Goal: Task Accomplishment & Management: Manage account settings

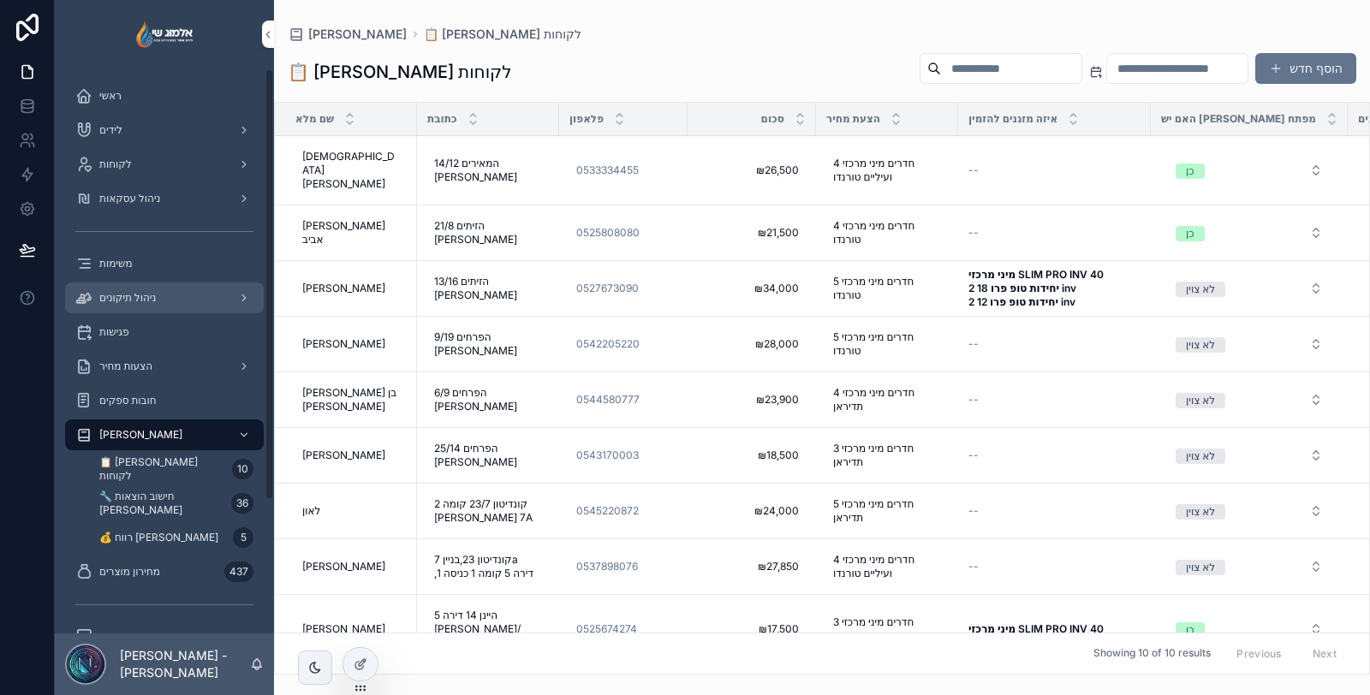
click at [167, 301] on div "ניהול תיקונים" at bounding box center [164, 297] width 178 height 27
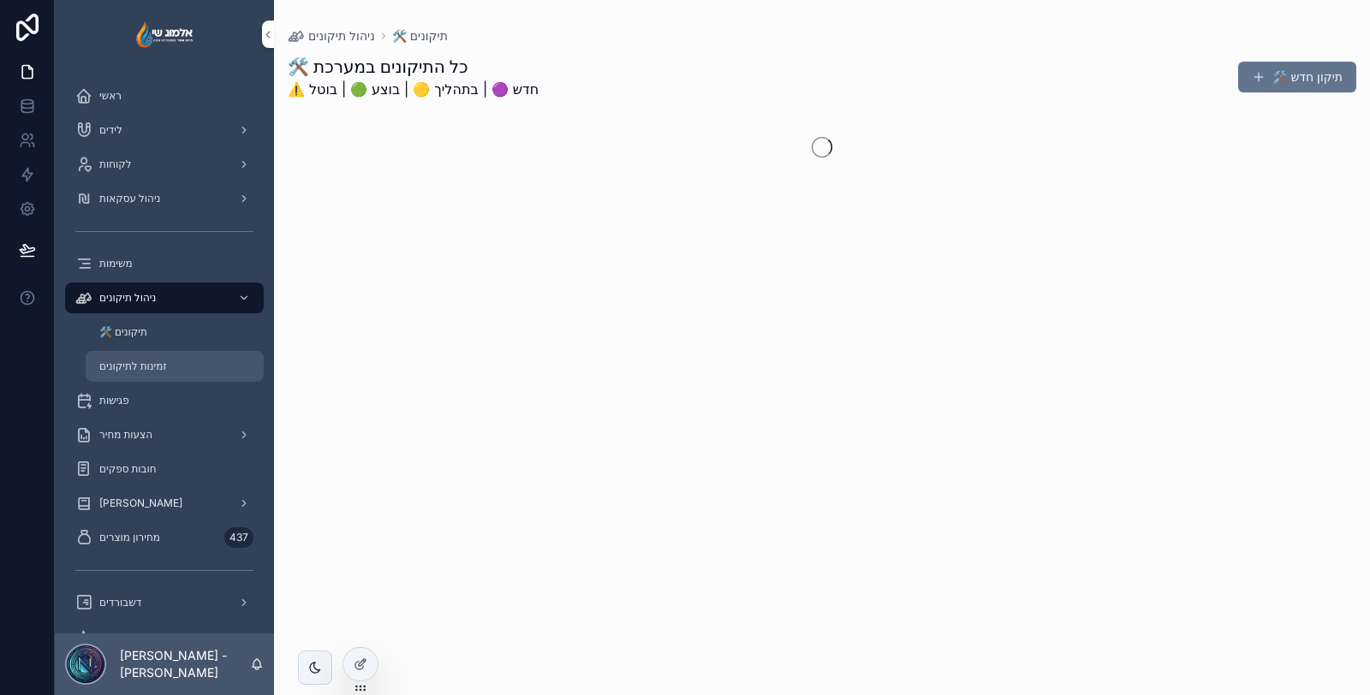
click at [169, 375] on div "זמינות לתיקונים" at bounding box center [175, 366] width 158 height 27
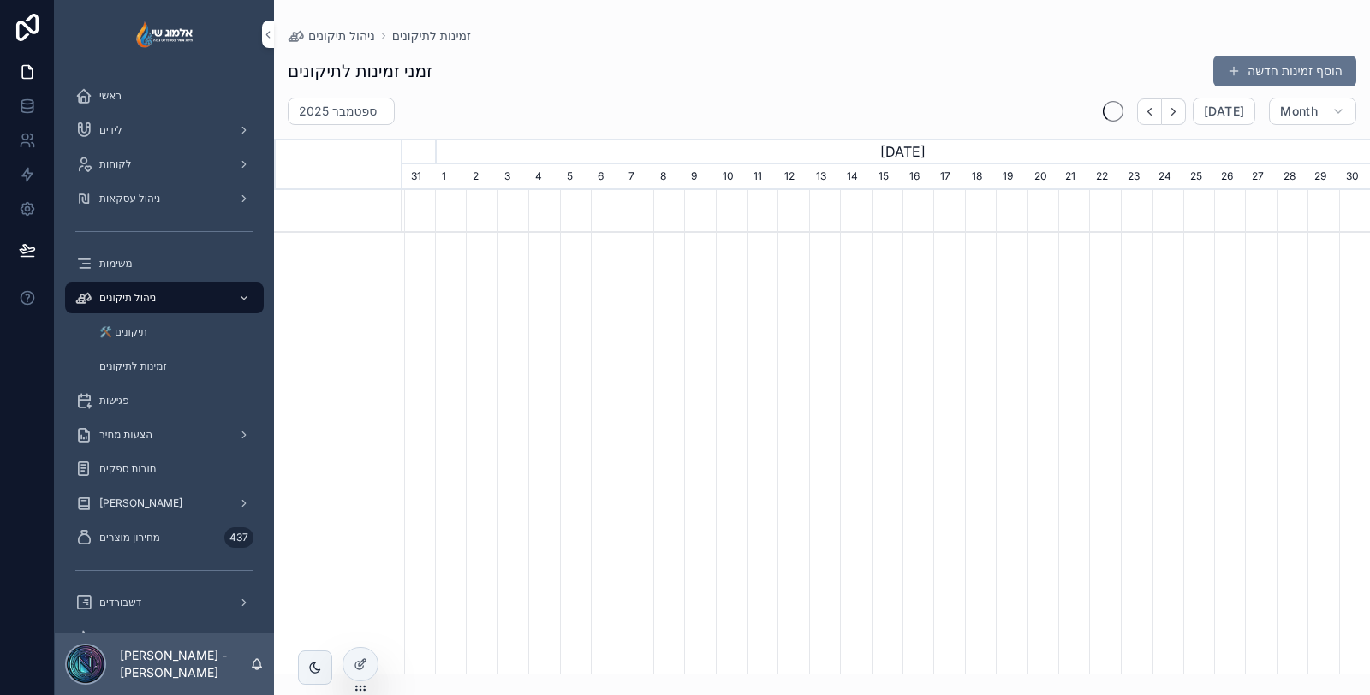
scroll to position [0, 968]
click at [349, 665] on div at bounding box center [360, 664] width 34 height 33
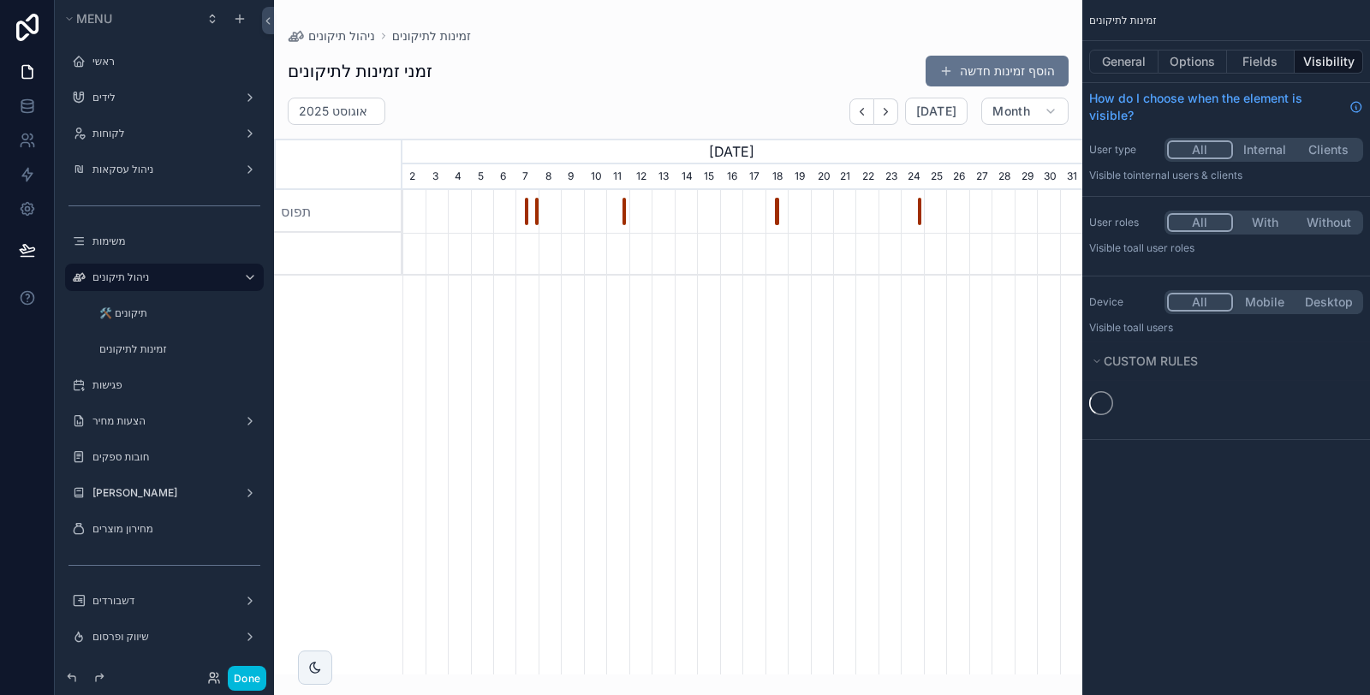
scroll to position [0, 679]
click at [1201, 55] on button "Options" at bounding box center [1193, 62] width 69 height 24
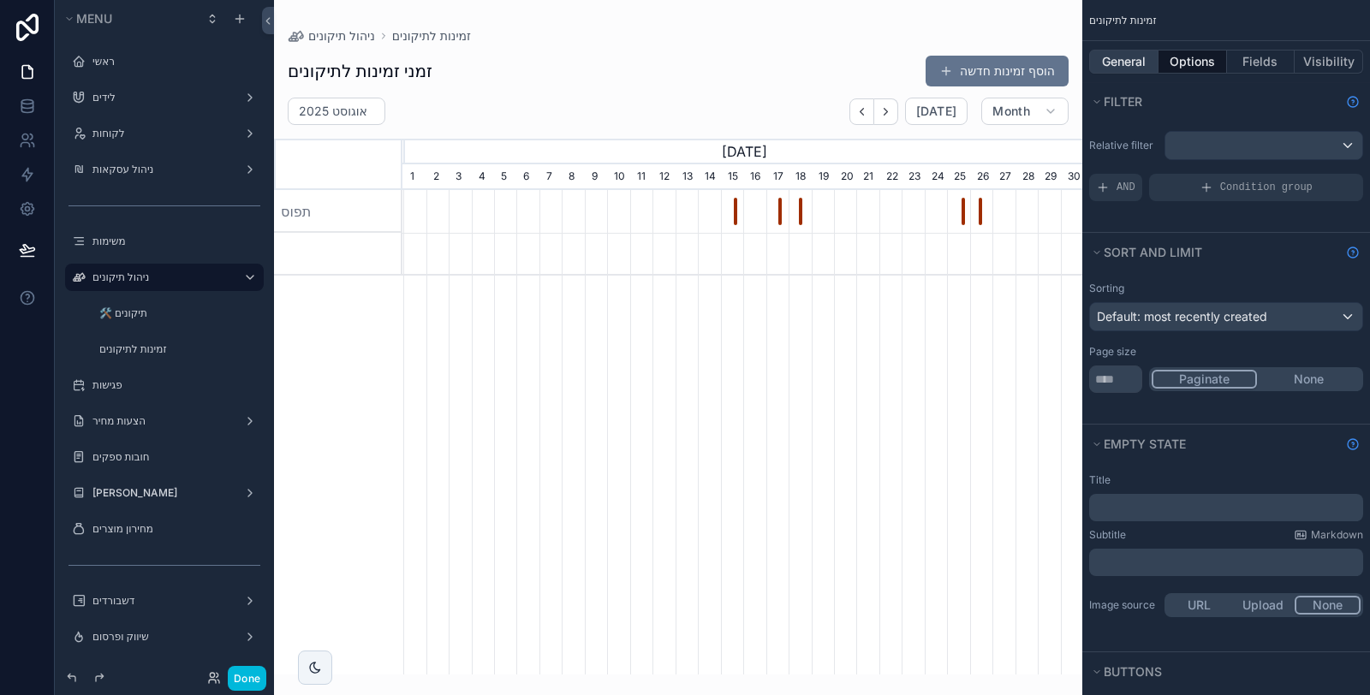
click at [1137, 57] on button "General" at bounding box center [1123, 62] width 69 height 24
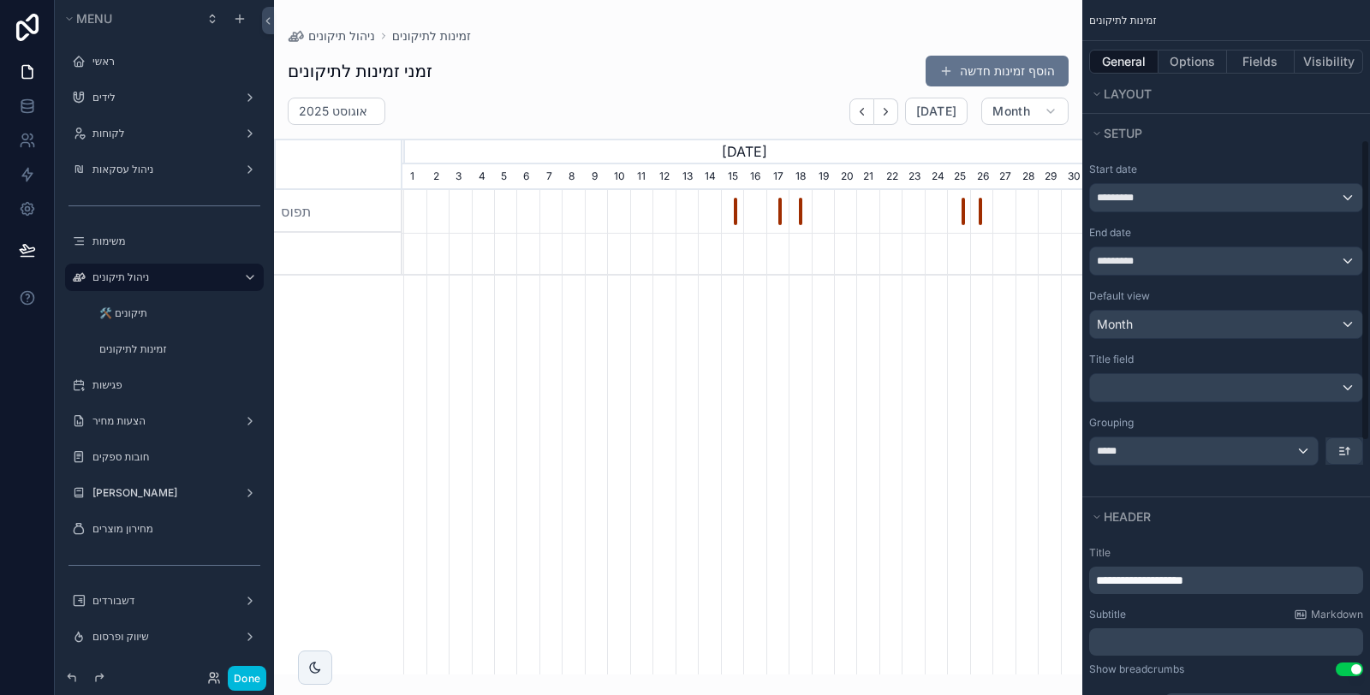
scroll to position [380, 0]
click at [1233, 386] on div "scrollable content" at bounding box center [1226, 386] width 272 height 27
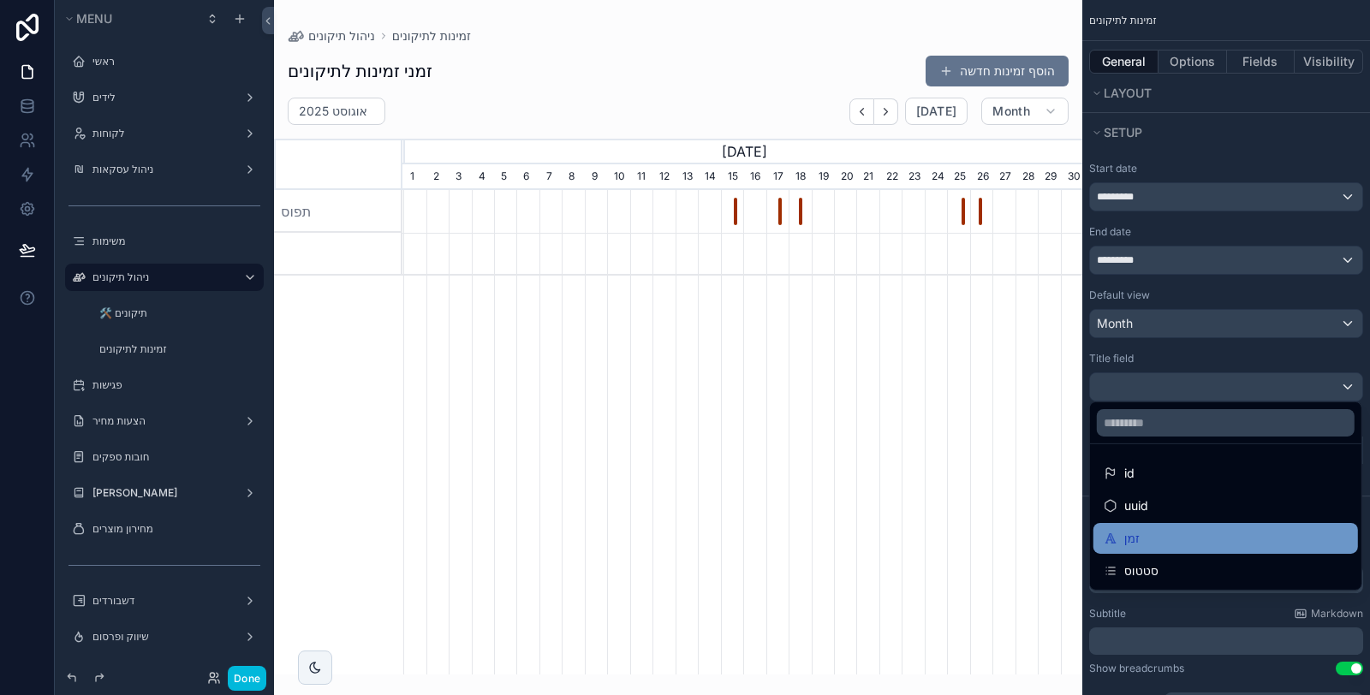
click at [1198, 535] on div "זמן" at bounding box center [1226, 538] width 244 height 21
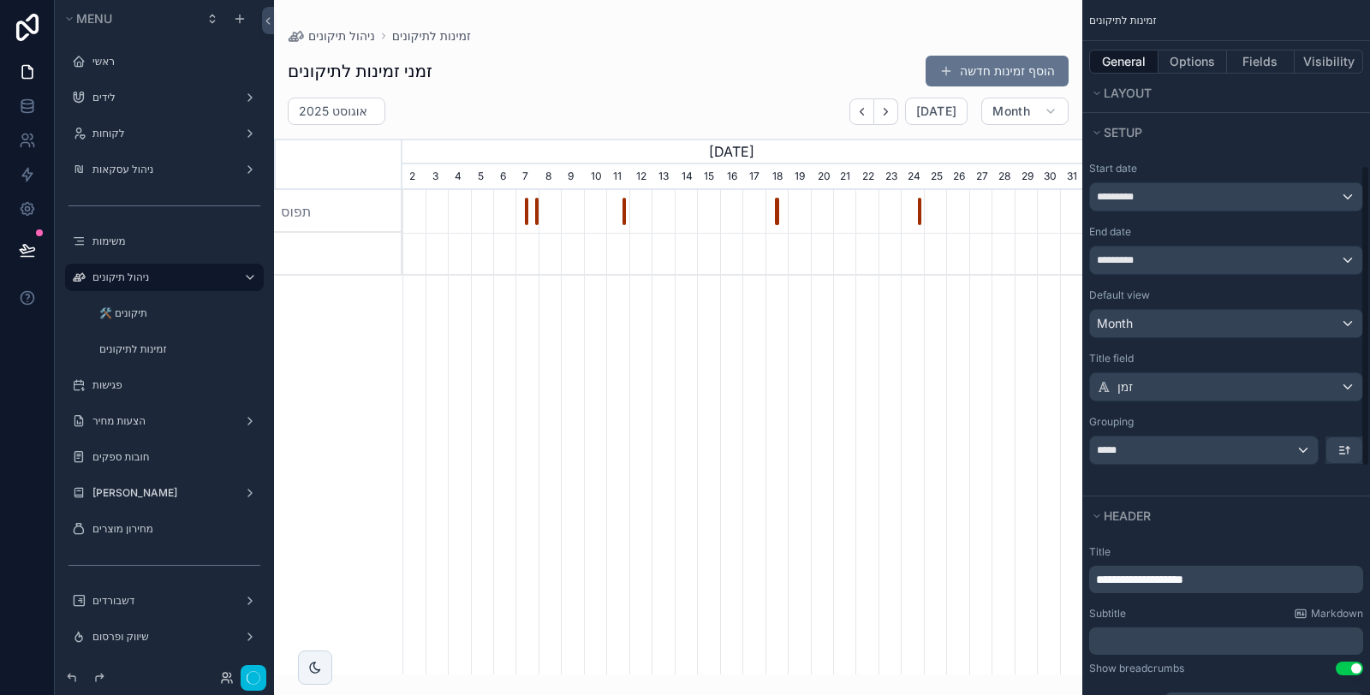
scroll to position [0, 679]
click at [1160, 447] on div "*****" at bounding box center [1204, 450] width 228 height 27
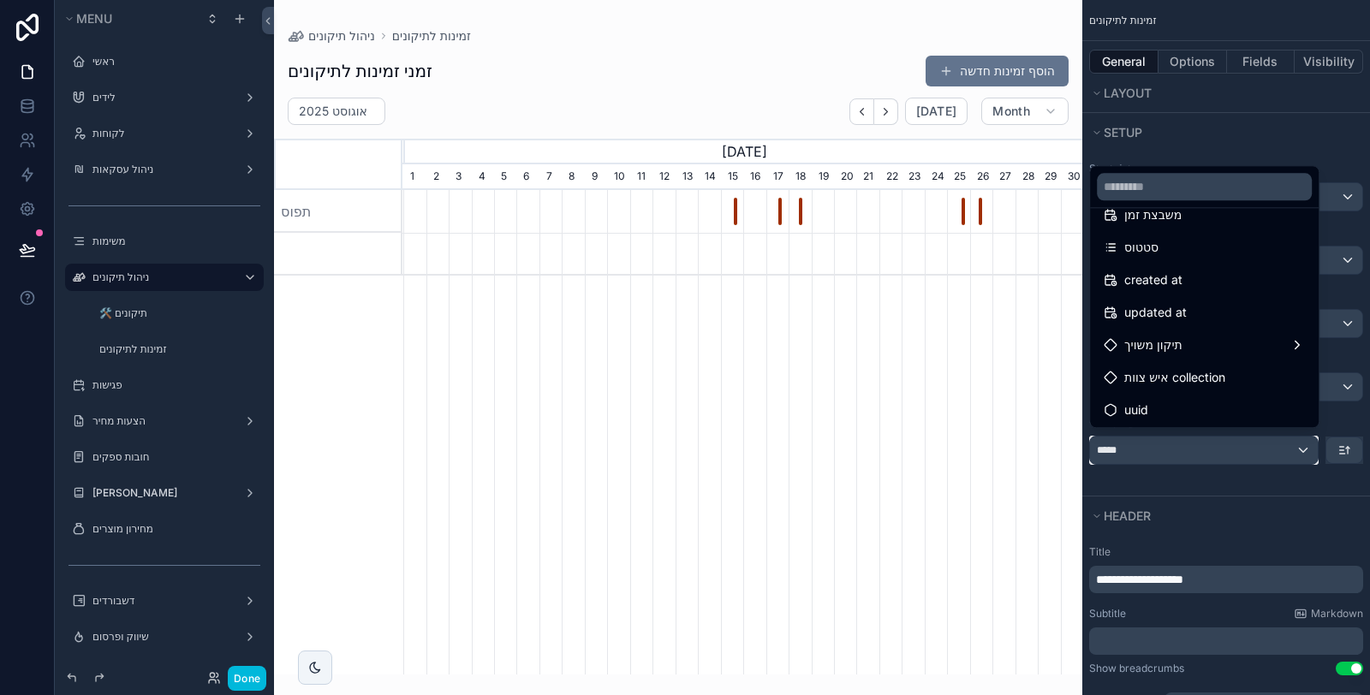
scroll to position [154, 0]
click at [1190, 376] on span "איש צוות collection" at bounding box center [1174, 376] width 101 height 21
click at [1196, 485] on div "scrollable content" at bounding box center [685, 347] width 1370 height 695
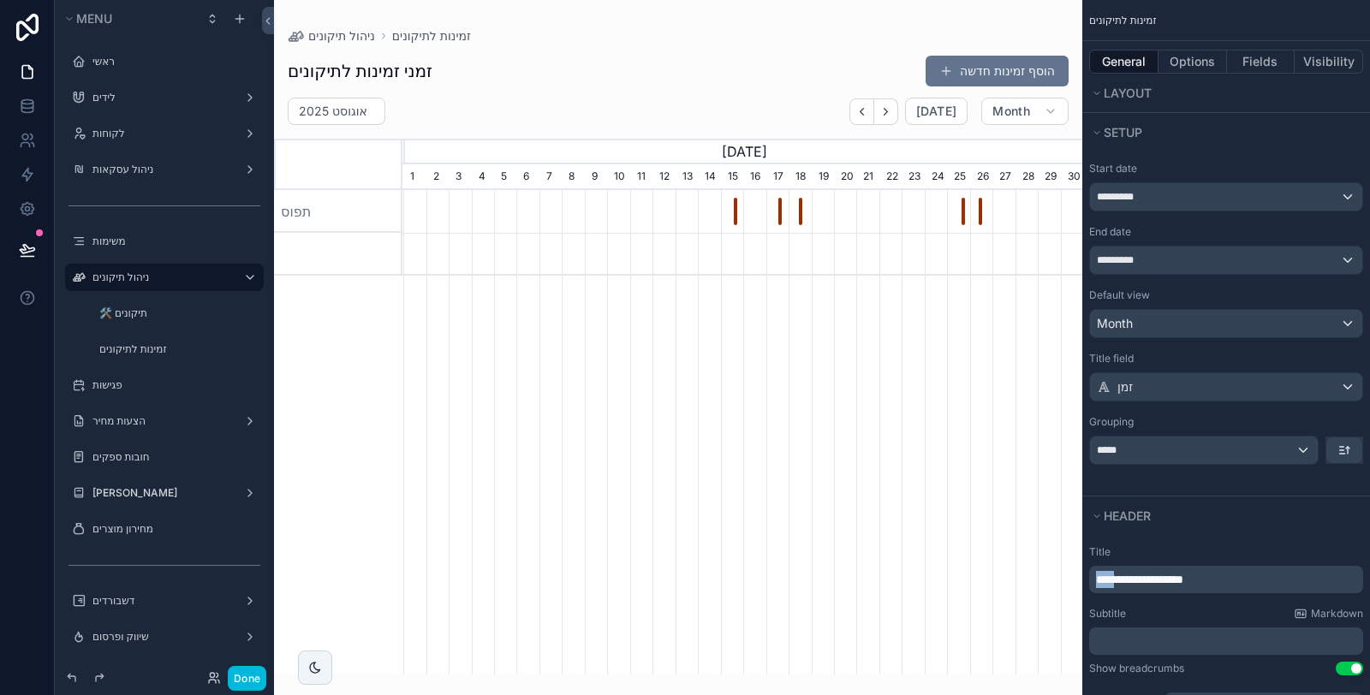
drag, startPoint x: 1222, startPoint y: 574, endPoint x: 1179, endPoint y: 570, distance: 43.0
click at [1179, 571] on p "**********" at bounding box center [1228, 579] width 264 height 17
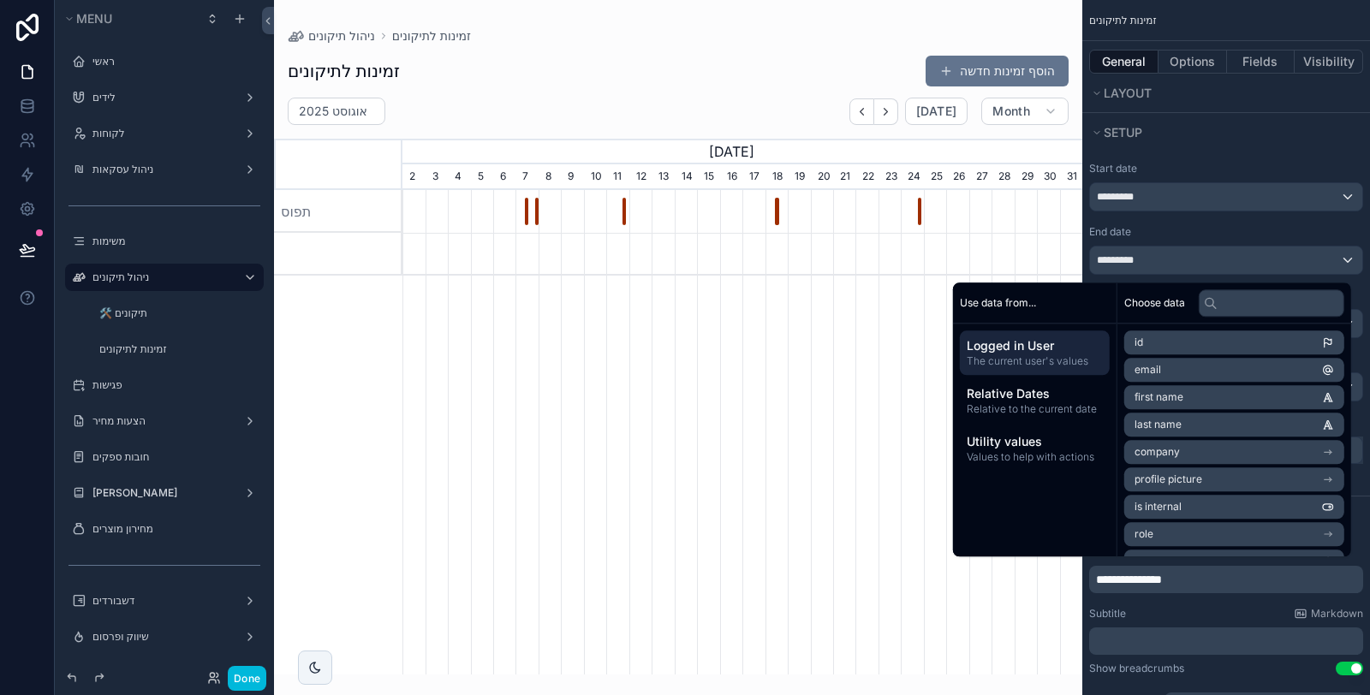
click at [1204, 607] on div "Subtitle Markdown" at bounding box center [1226, 614] width 274 height 14
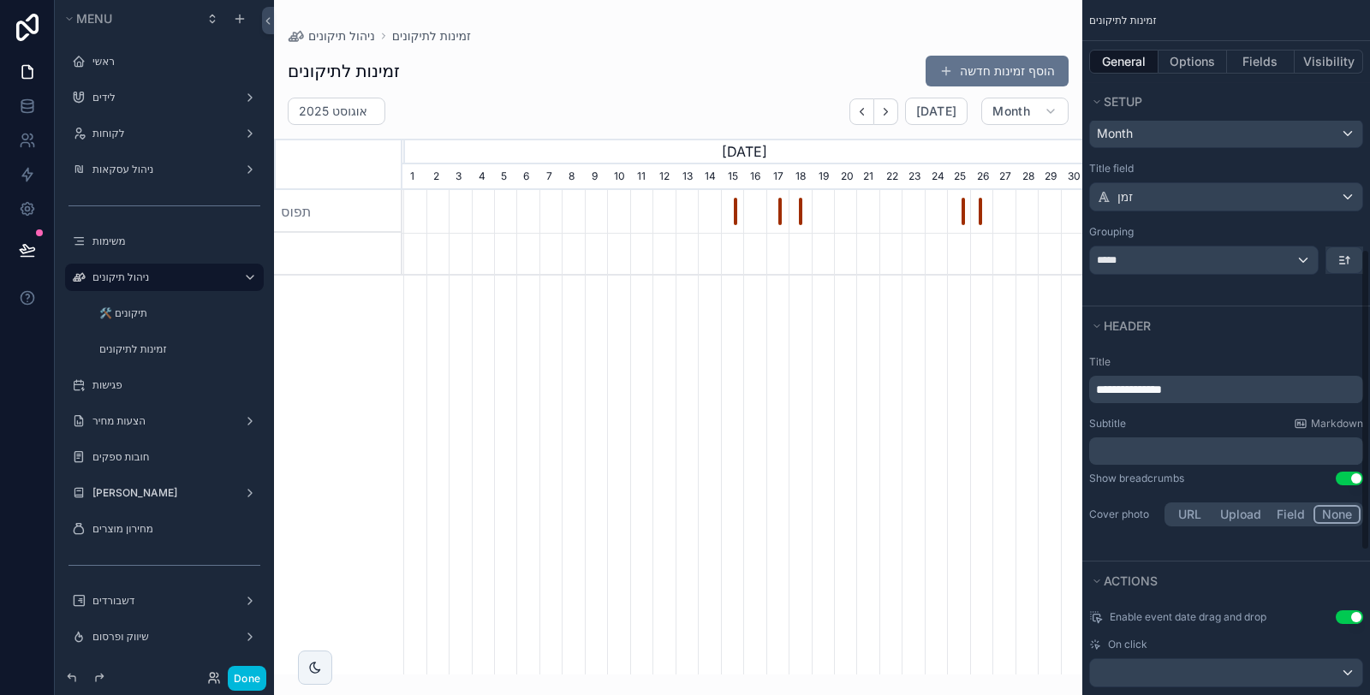
scroll to position [760, 0]
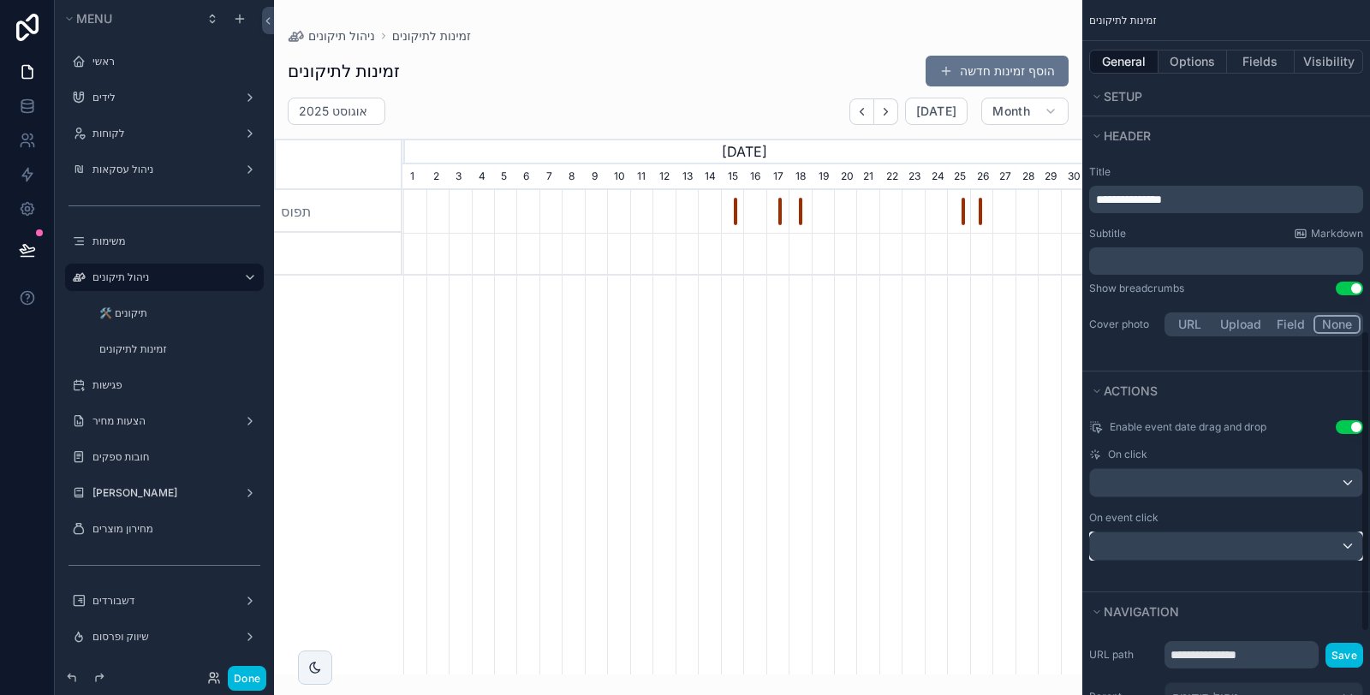
click at [1227, 533] on div "scrollable content" at bounding box center [1226, 546] width 272 height 27
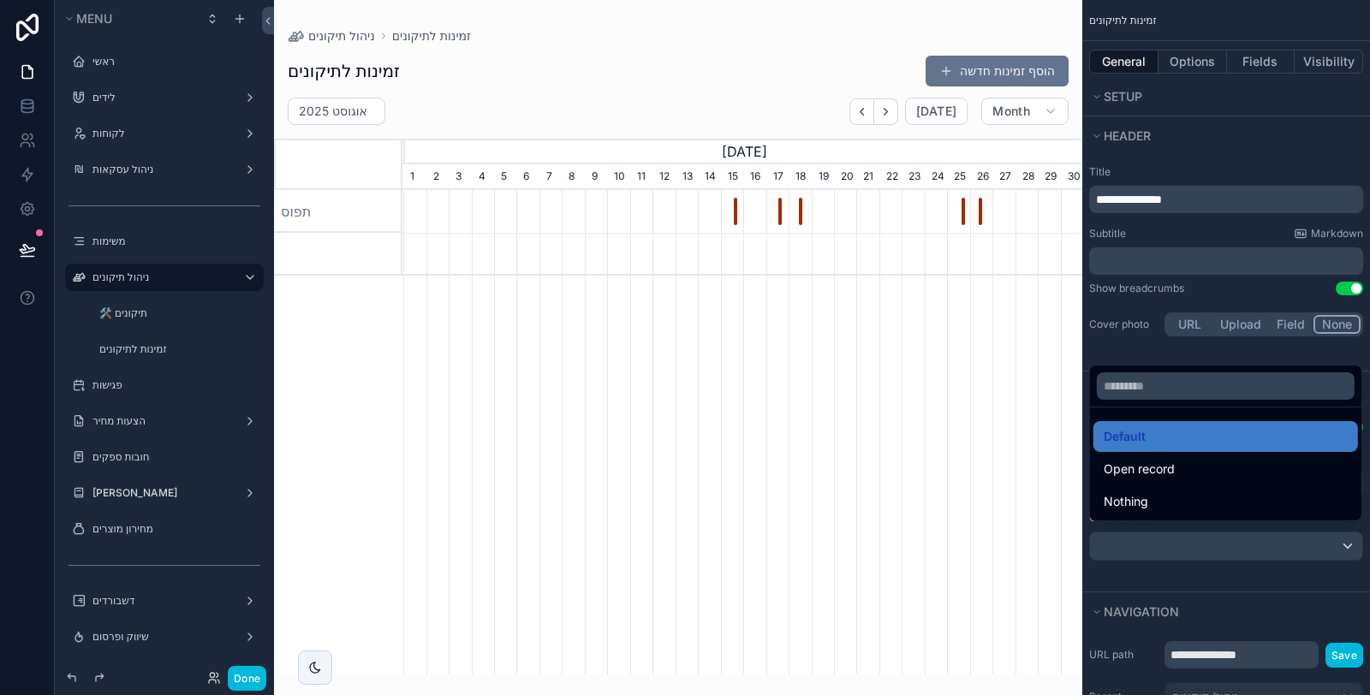
click at [1185, 590] on div "scrollable content" at bounding box center [685, 347] width 1370 height 695
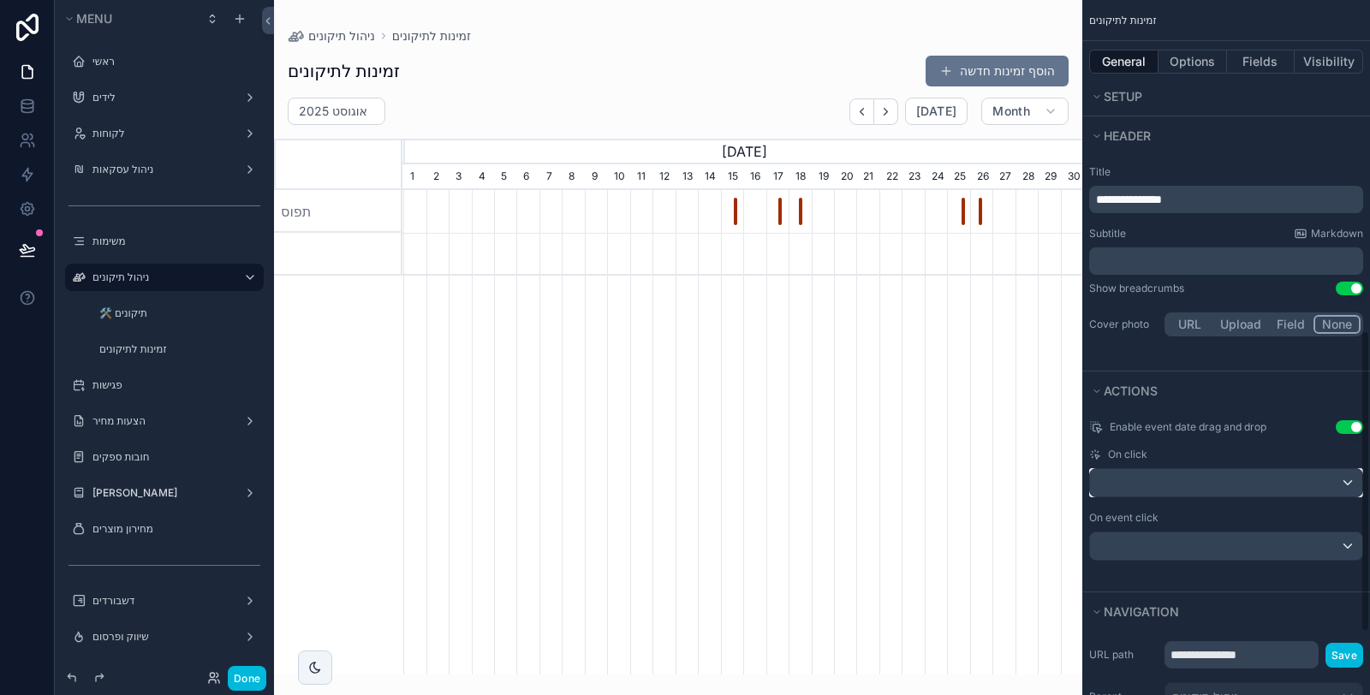
click at [1220, 473] on div "scrollable content" at bounding box center [1226, 482] width 272 height 27
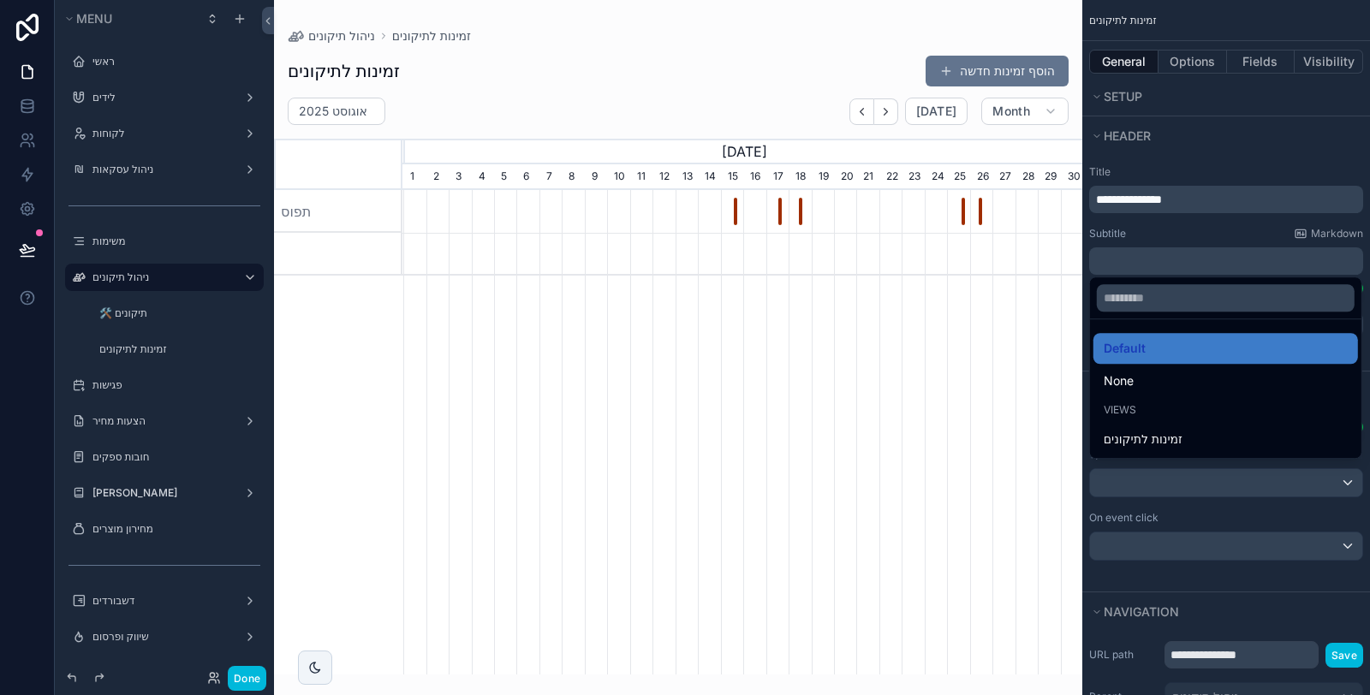
click at [1213, 568] on div "scrollable content" at bounding box center [685, 347] width 1370 height 695
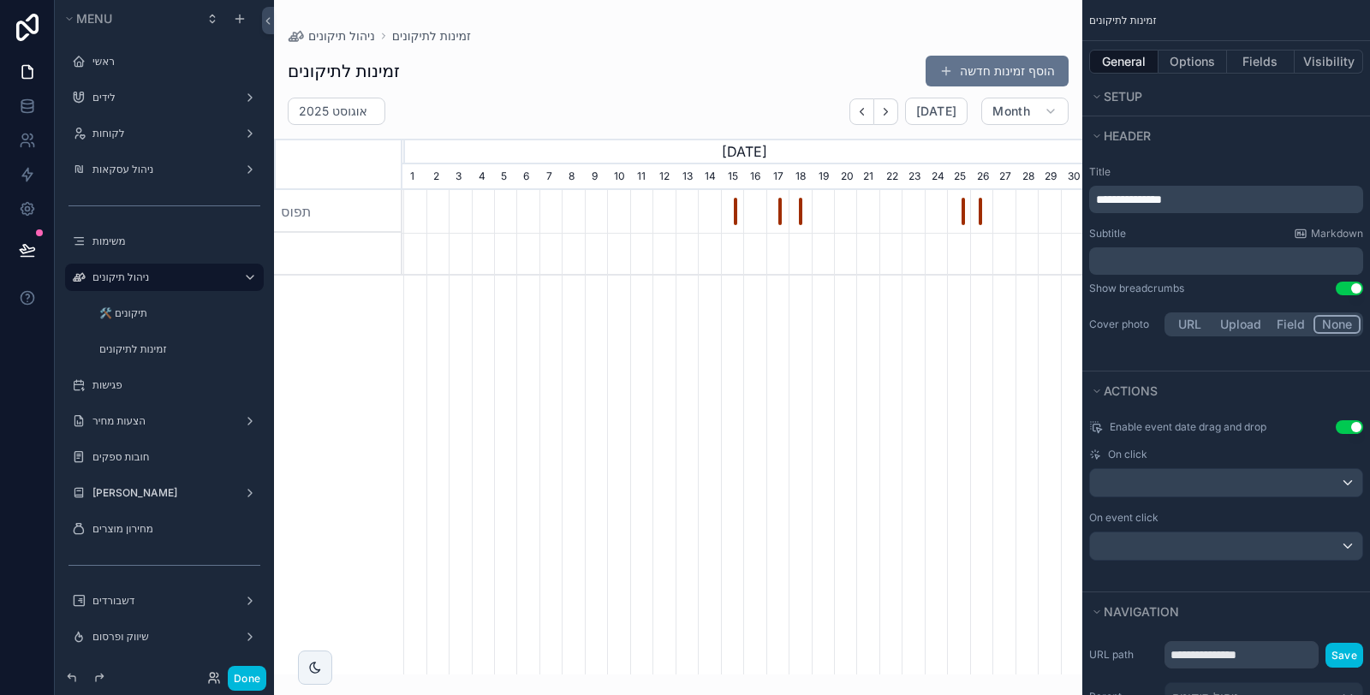
click at [1217, 511] on div "On event click" at bounding box center [1226, 518] width 274 height 14
click at [1219, 476] on div "scrollable content" at bounding box center [1226, 482] width 272 height 27
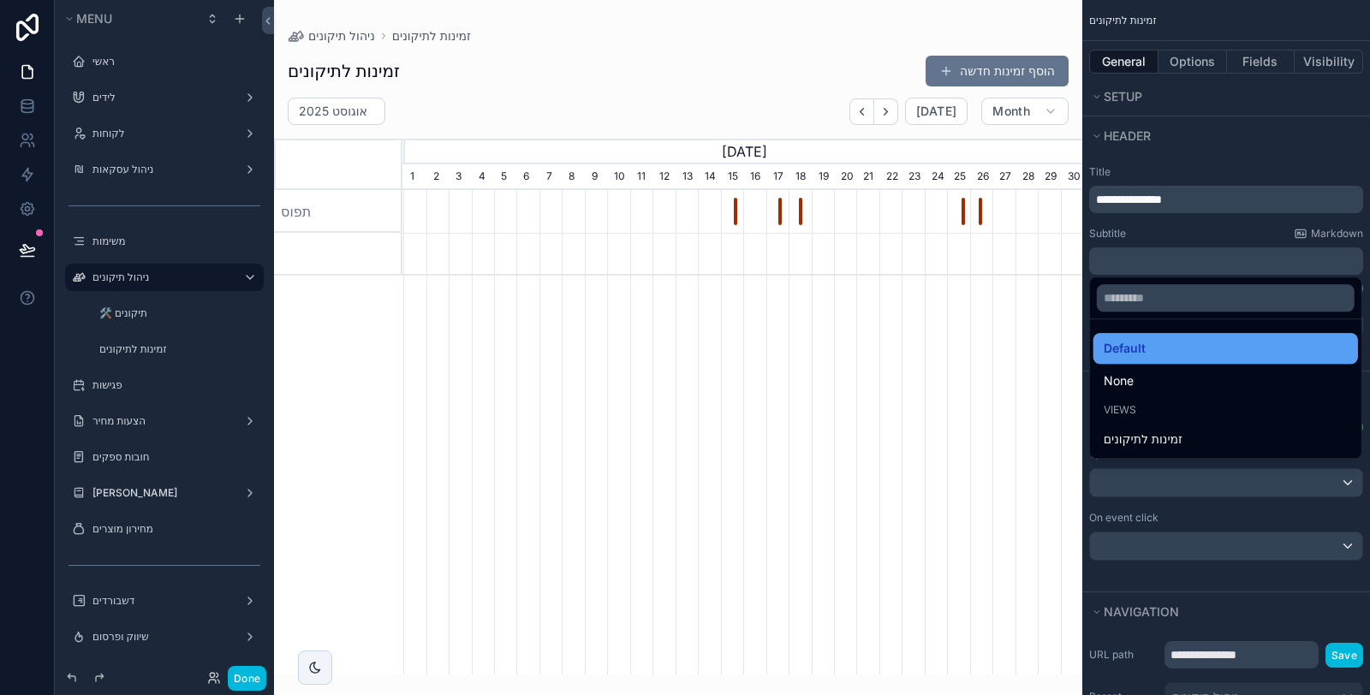
click at [1202, 348] on div "Default" at bounding box center [1226, 348] width 244 height 21
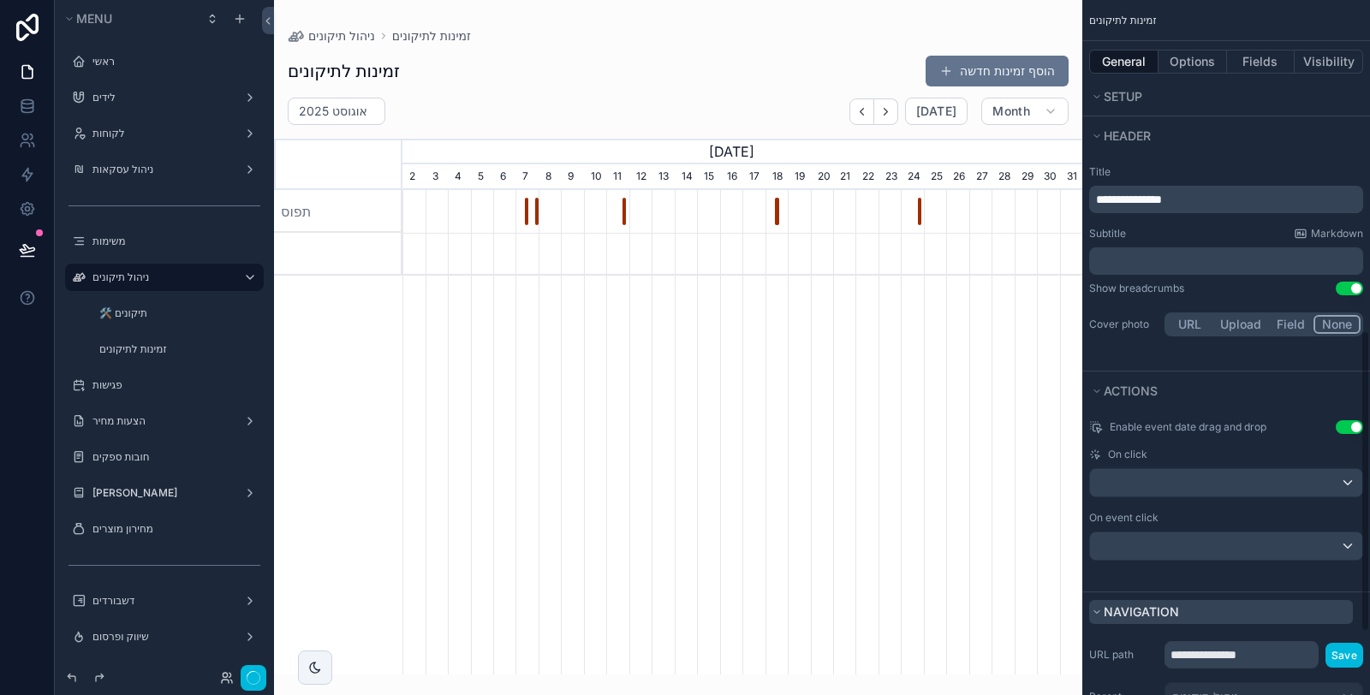
click at [1190, 578] on div "Enable event date drag and drop Use setting On click On event click" at bounding box center [1226, 501] width 288 height 182
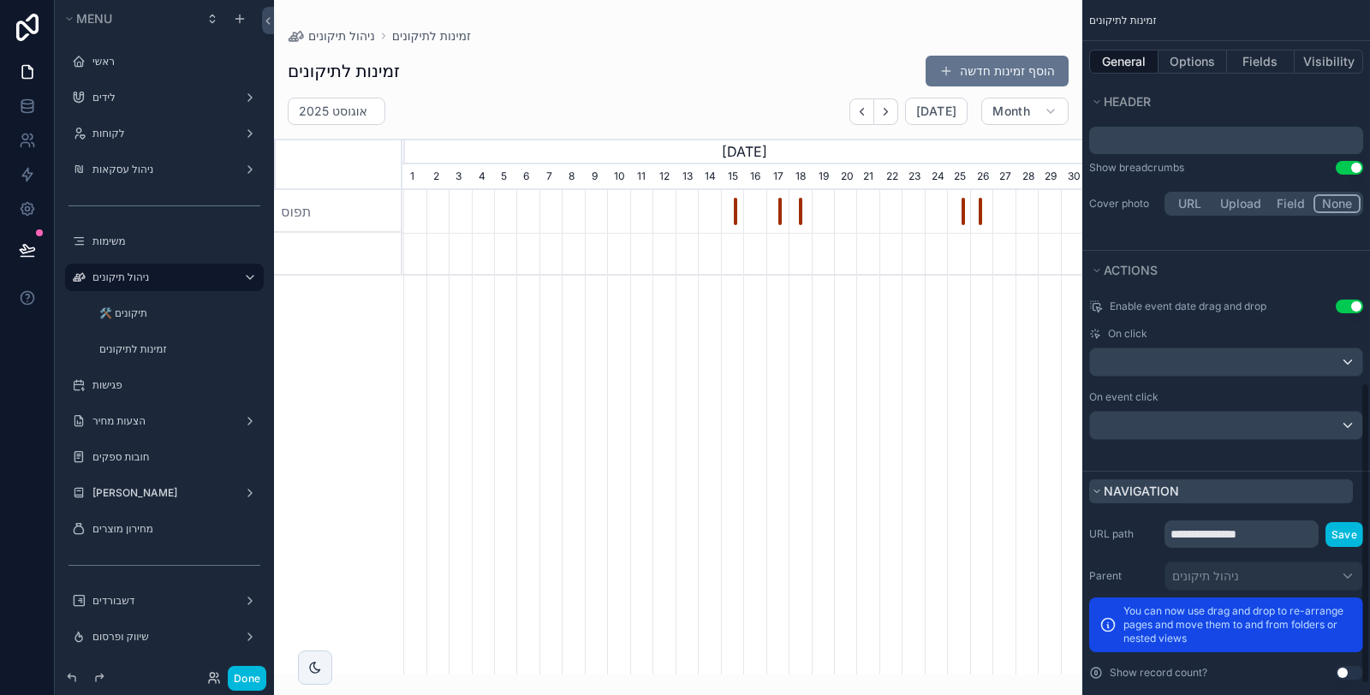
scroll to position [906, 0]
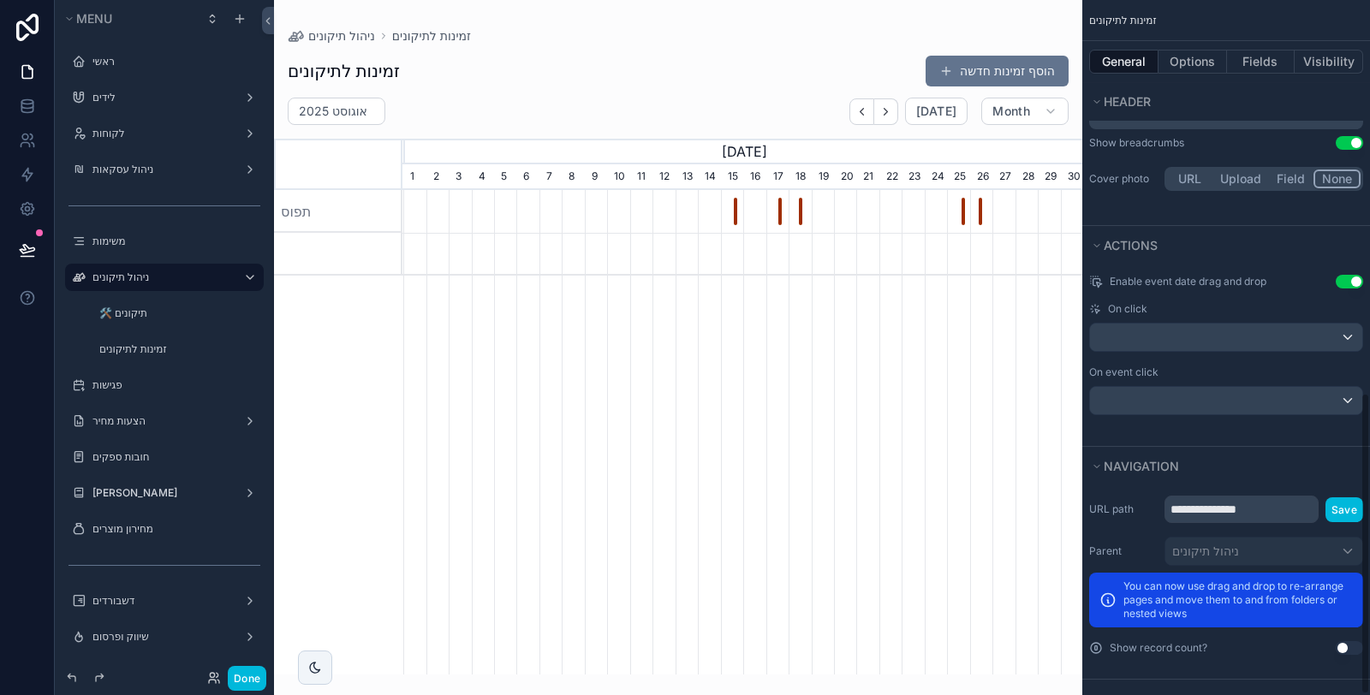
click at [1345, 641] on button "Use setting" at bounding box center [1349, 648] width 27 height 14
click at [1274, 69] on button "Fields" at bounding box center [1261, 62] width 69 height 24
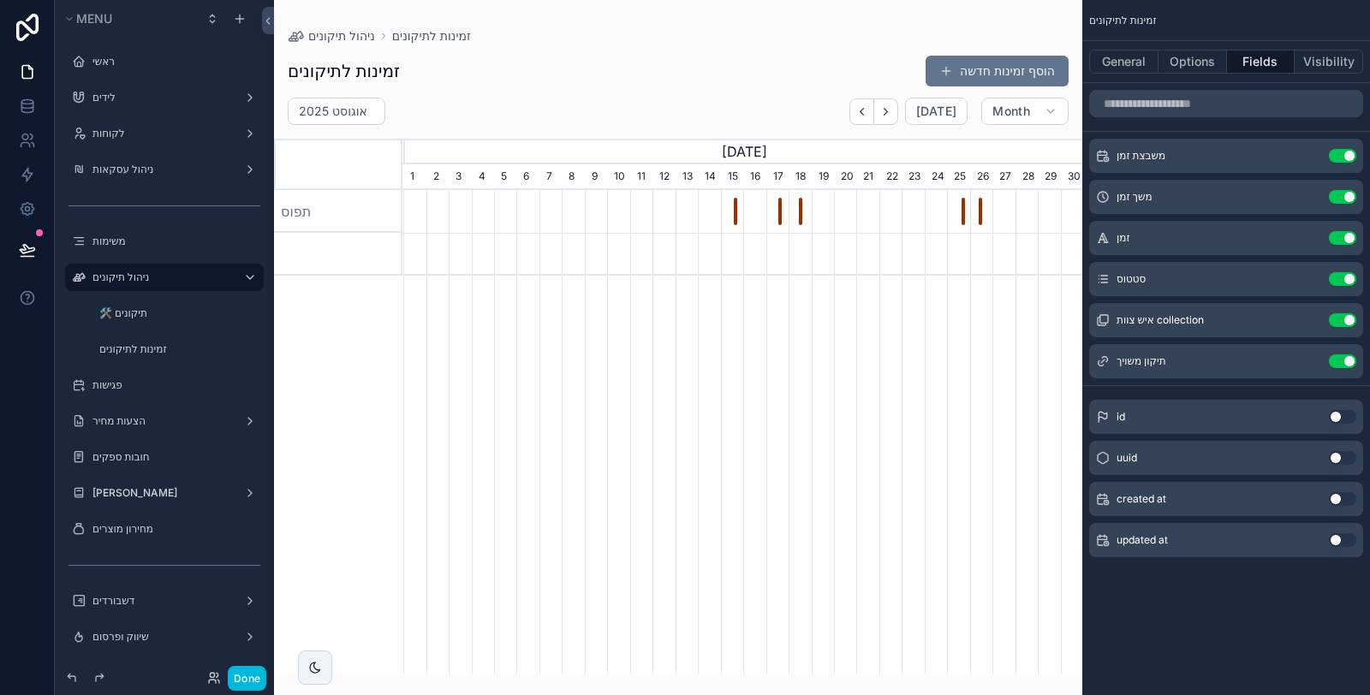
scroll to position [0, 0]
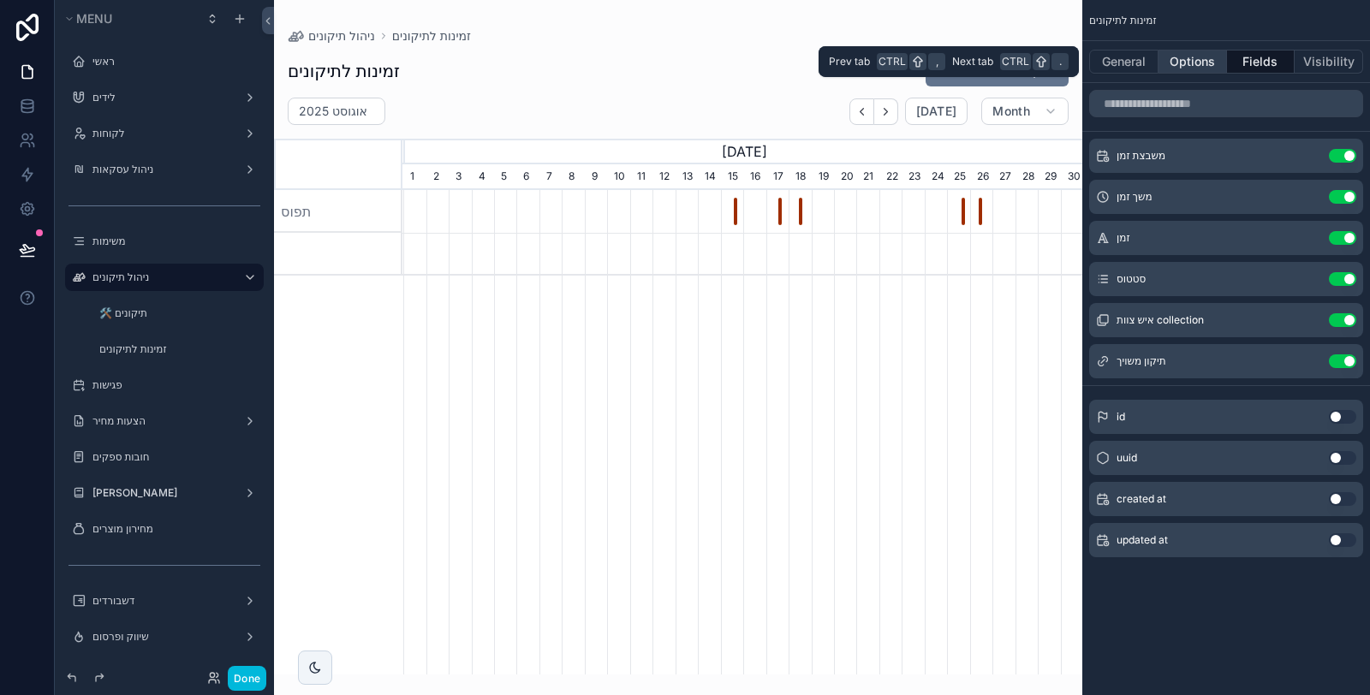
click at [1195, 58] on button "Options" at bounding box center [1193, 62] width 69 height 24
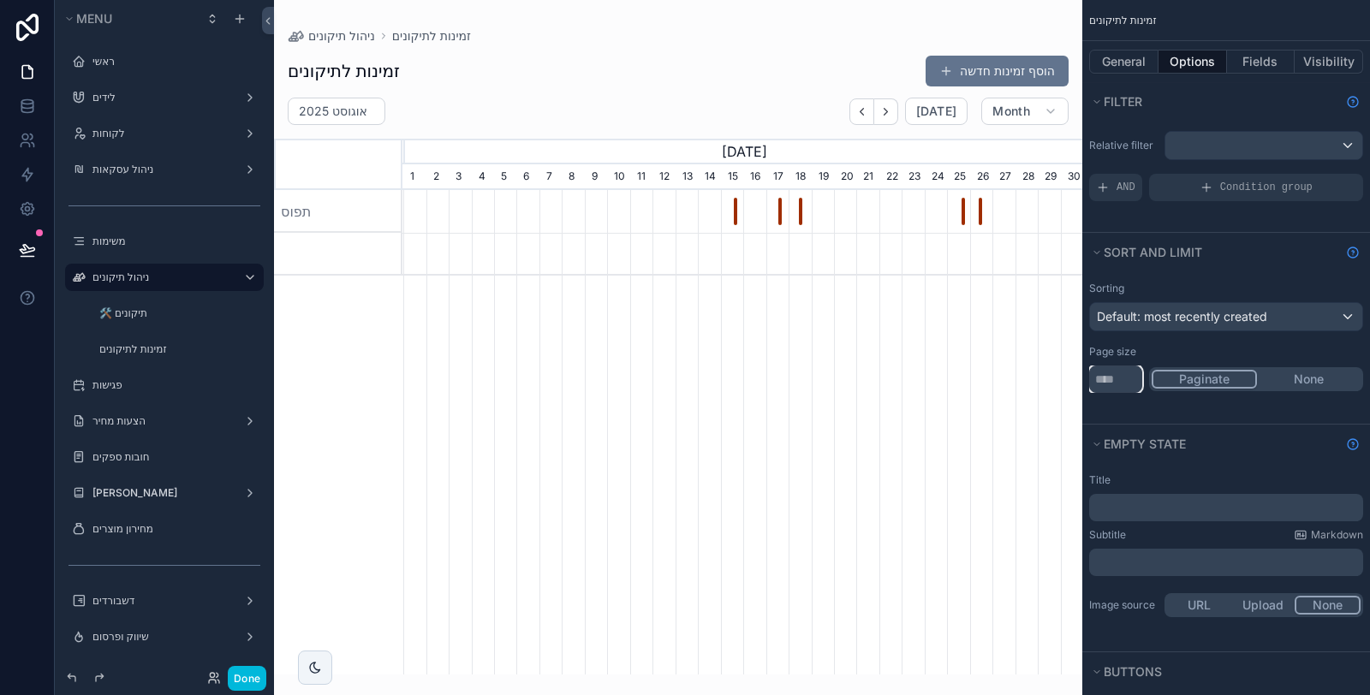
drag, startPoint x: 1119, startPoint y: 373, endPoint x: 1095, endPoint y: 378, distance: 24.4
click at [1095, 378] on input "**" at bounding box center [1115, 379] width 53 height 27
type input "****"
click at [1210, 347] on div "Page size" at bounding box center [1226, 352] width 274 height 14
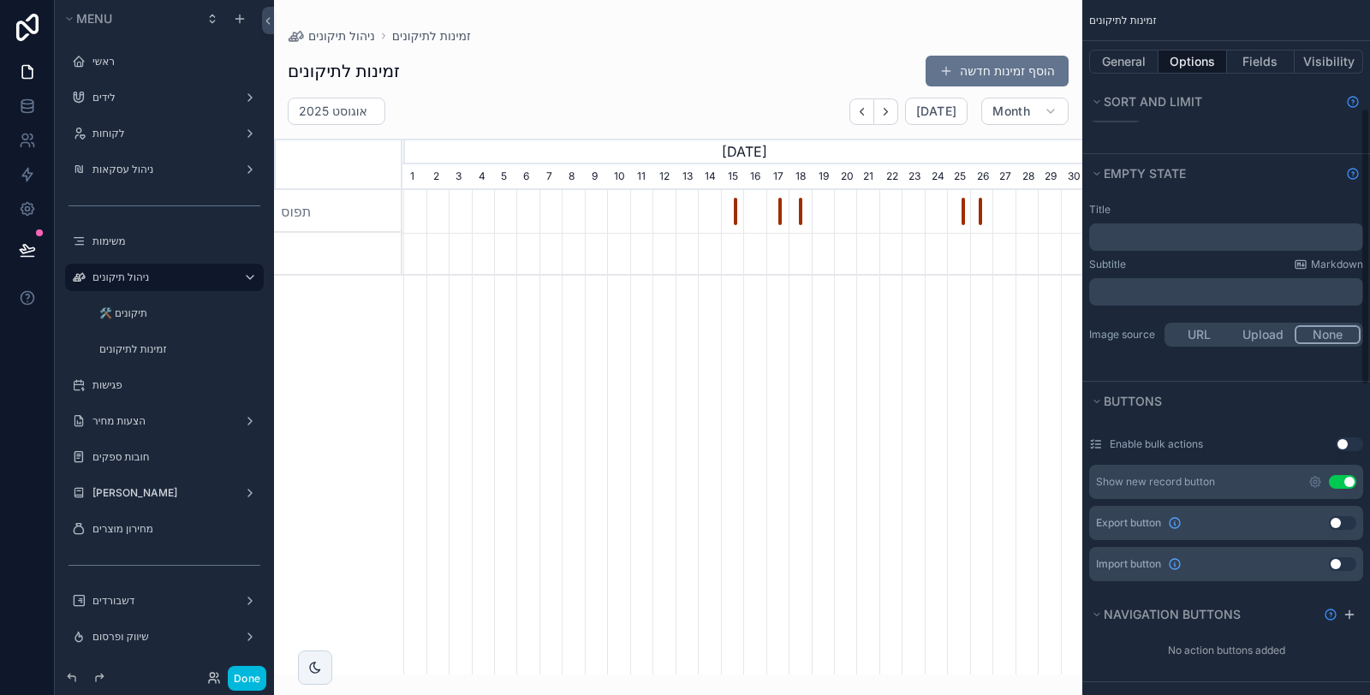
scroll to position [285, 0]
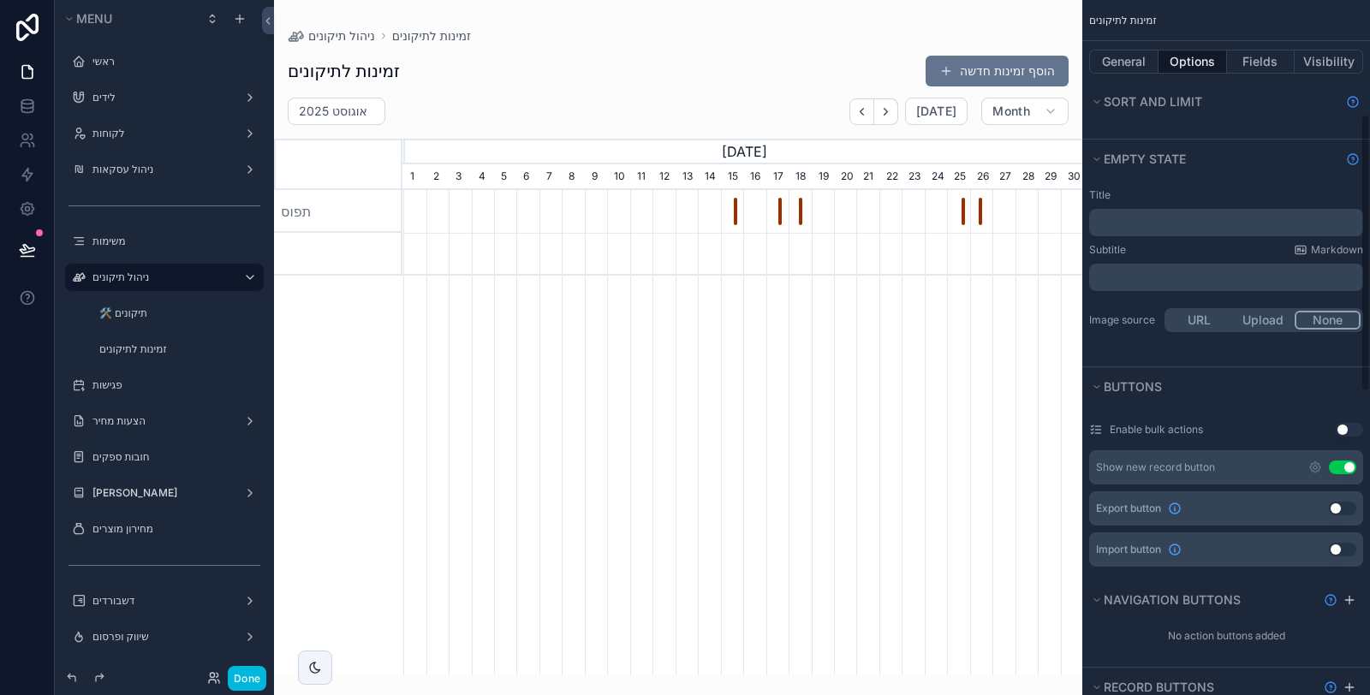
click at [1215, 211] on div "﻿" at bounding box center [1226, 222] width 274 height 27
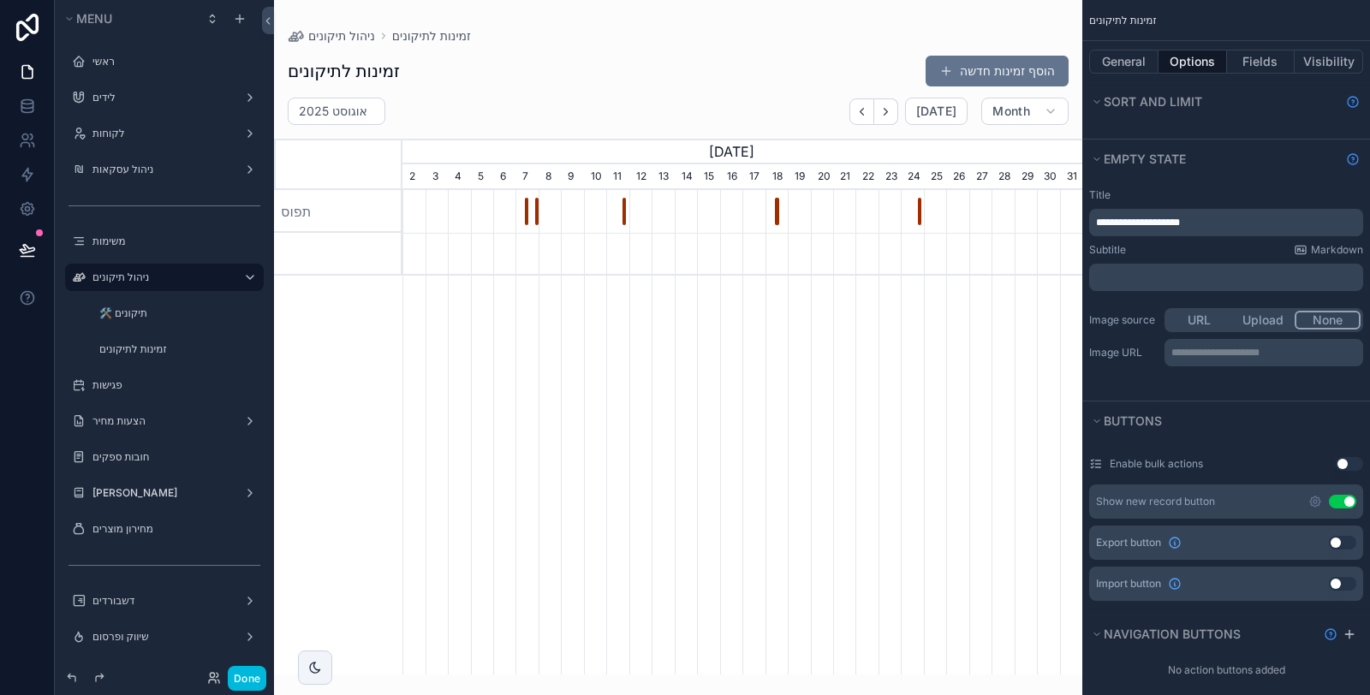
scroll to position [0, 679]
